Goal: Find specific page/section: Find specific page/section

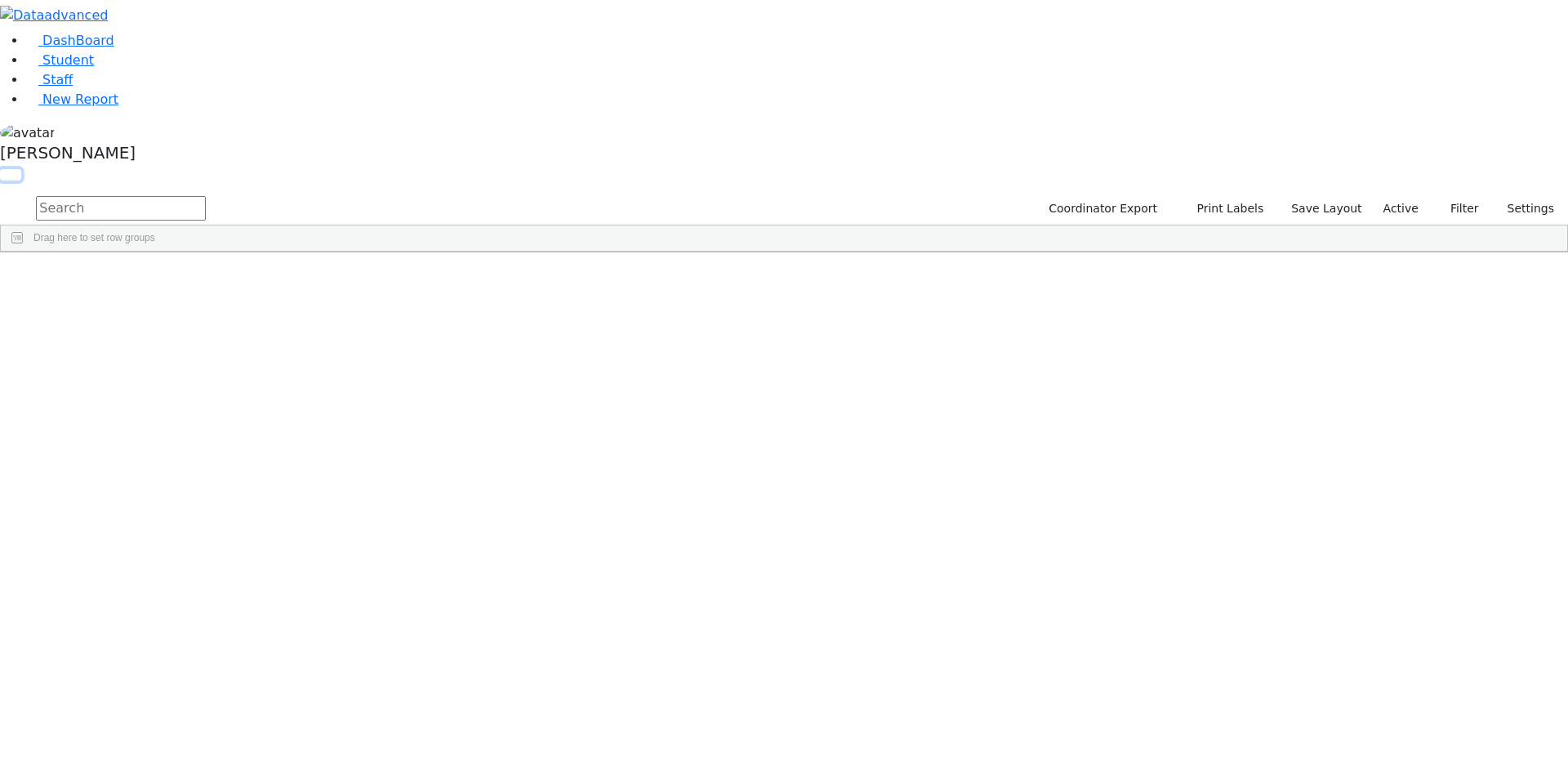
click at [21, 169] on button "button" at bounding box center [10, 175] width 21 height 11
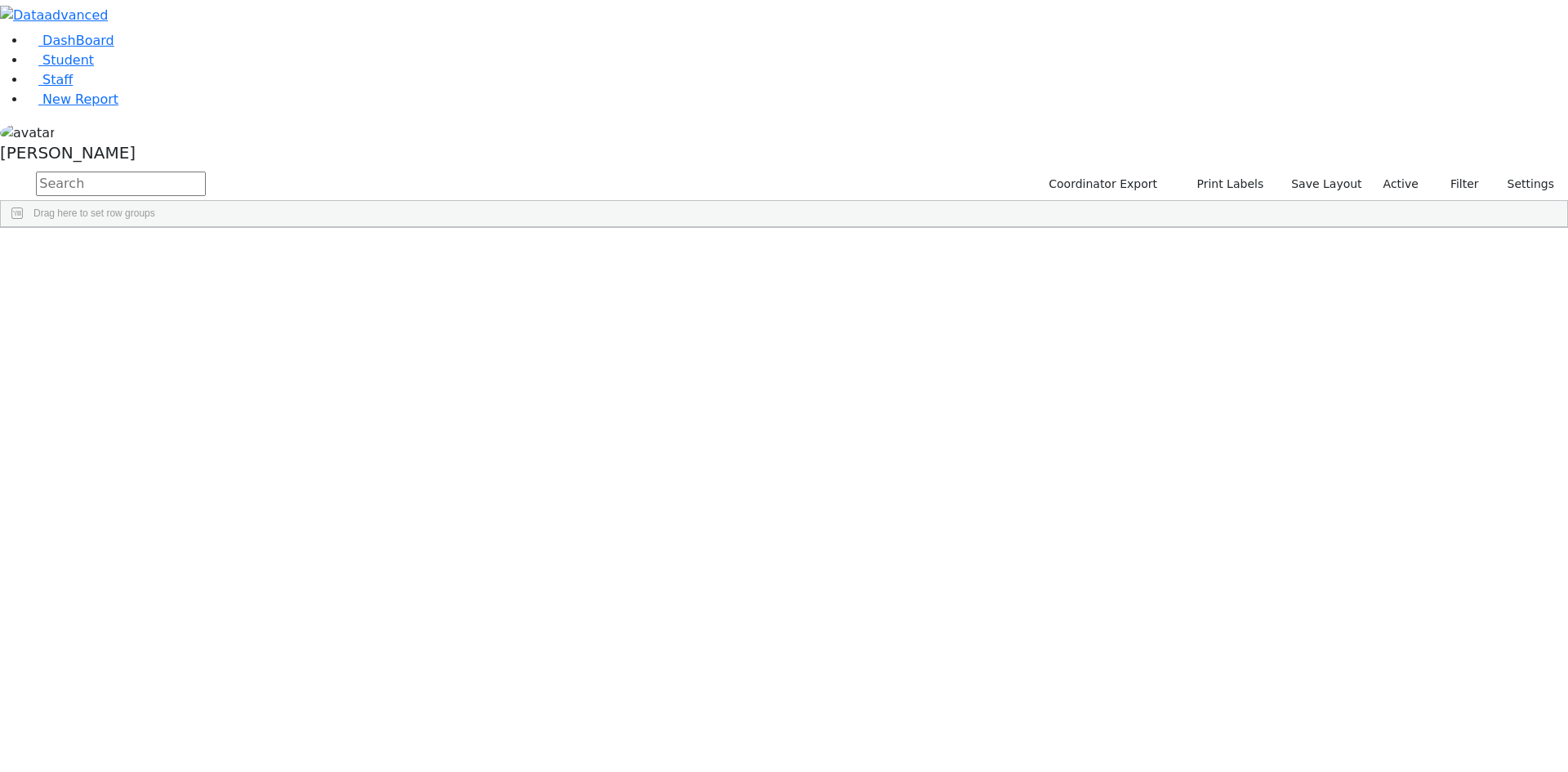
click at [1331, 239] on span at bounding box center [1324, 240] width 13 height 13
click at [1240, 239] on span "filter" at bounding box center [1233, 243] width 13 height 13
click at [1200, 336] on input "checkbox" at bounding box center [1193, 336] width 13 height 13
click at [1200, 385] on input "checkbox" at bounding box center [1193, 392] width 13 height 13
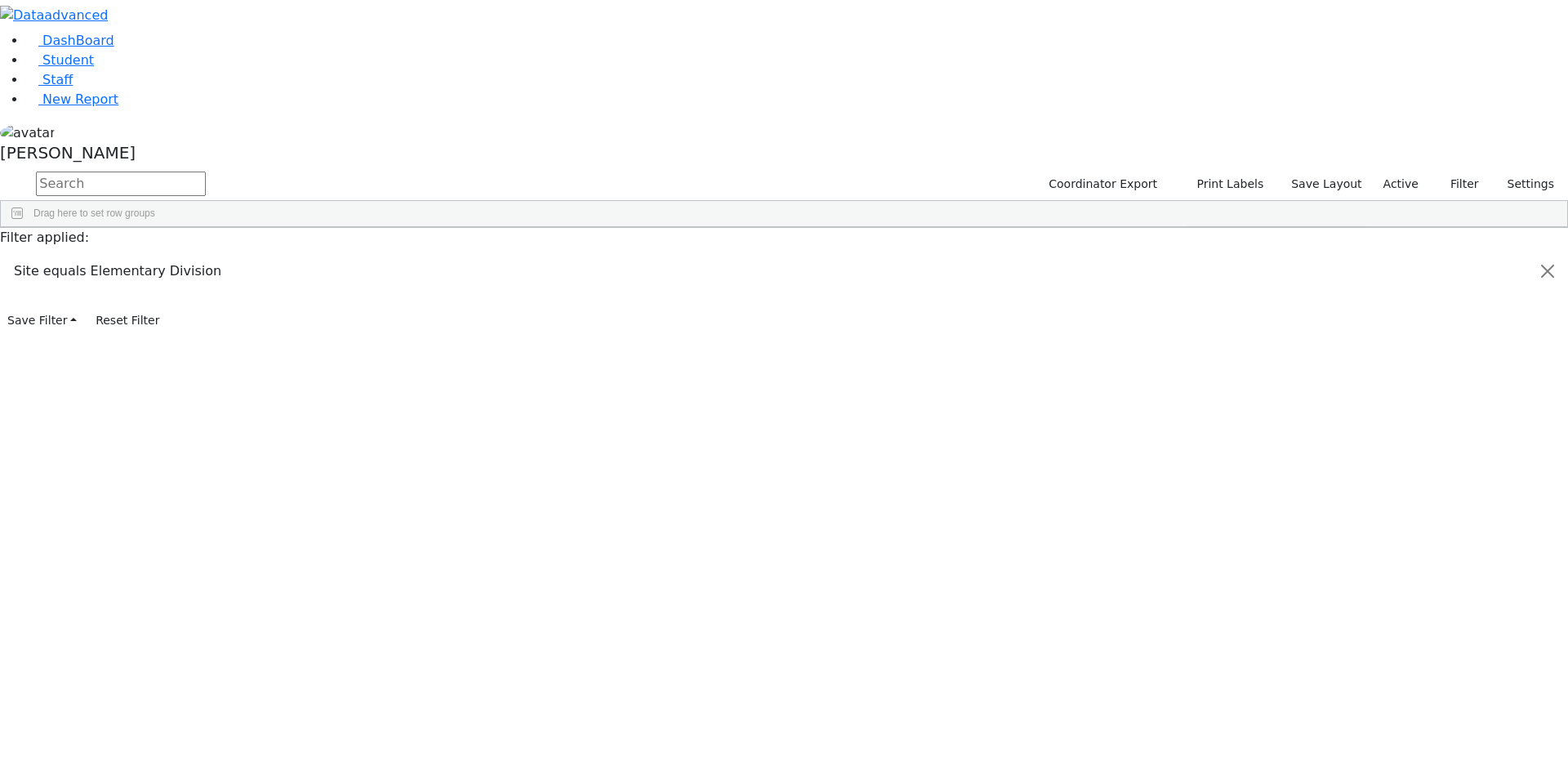
scroll to position [163, 0]
click at [1200, 385] on input "checkbox" at bounding box center [1193, 388] width 13 height 13
click at [1200, 405] on input "checkbox" at bounding box center [1193, 408] width 13 height 13
click at [1200, 427] on input "checkbox" at bounding box center [1193, 427] width 13 height 13
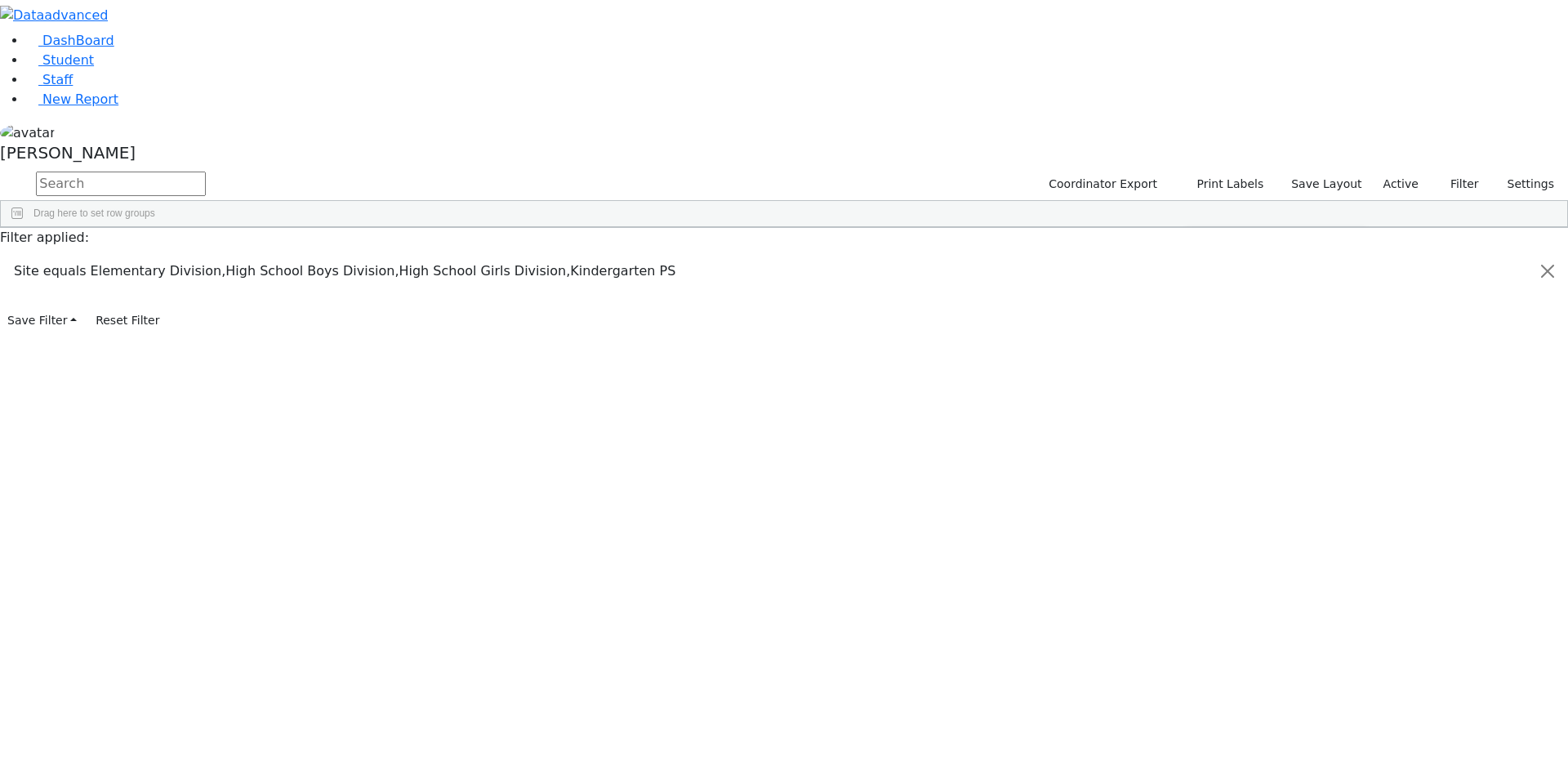
click at [1200, 377] on input "checkbox" at bounding box center [1193, 381] width 13 height 13
click at [0, 0] on div "Students 187 A 24 K 24 W 24 A 24 K 24 W 24 A" at bounding box center [0, 0] width 0 height 0
